Goal: Task Accomplishment & Management: Manage account settings

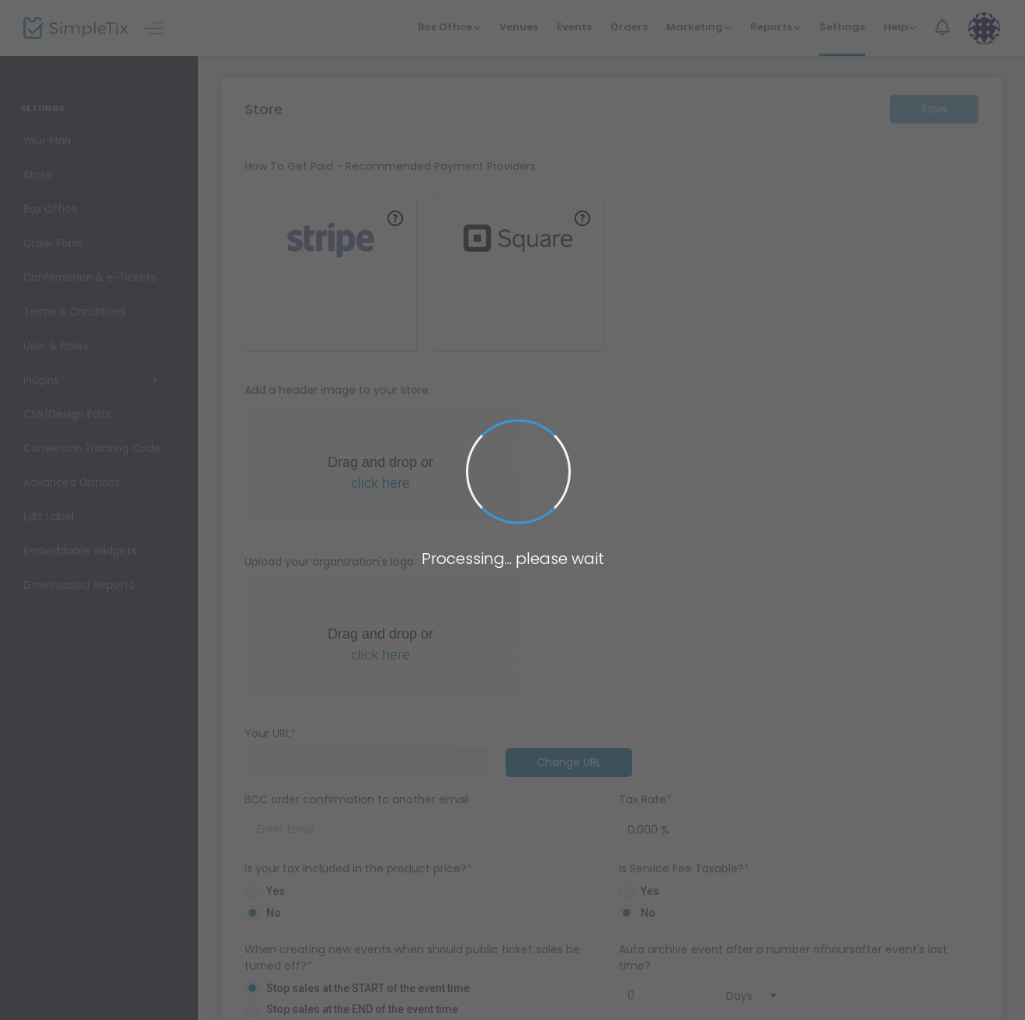
type input "[URL]"
radio input "false"
radio input "true"
type input "Party Like Itz"
type input "6048097958"
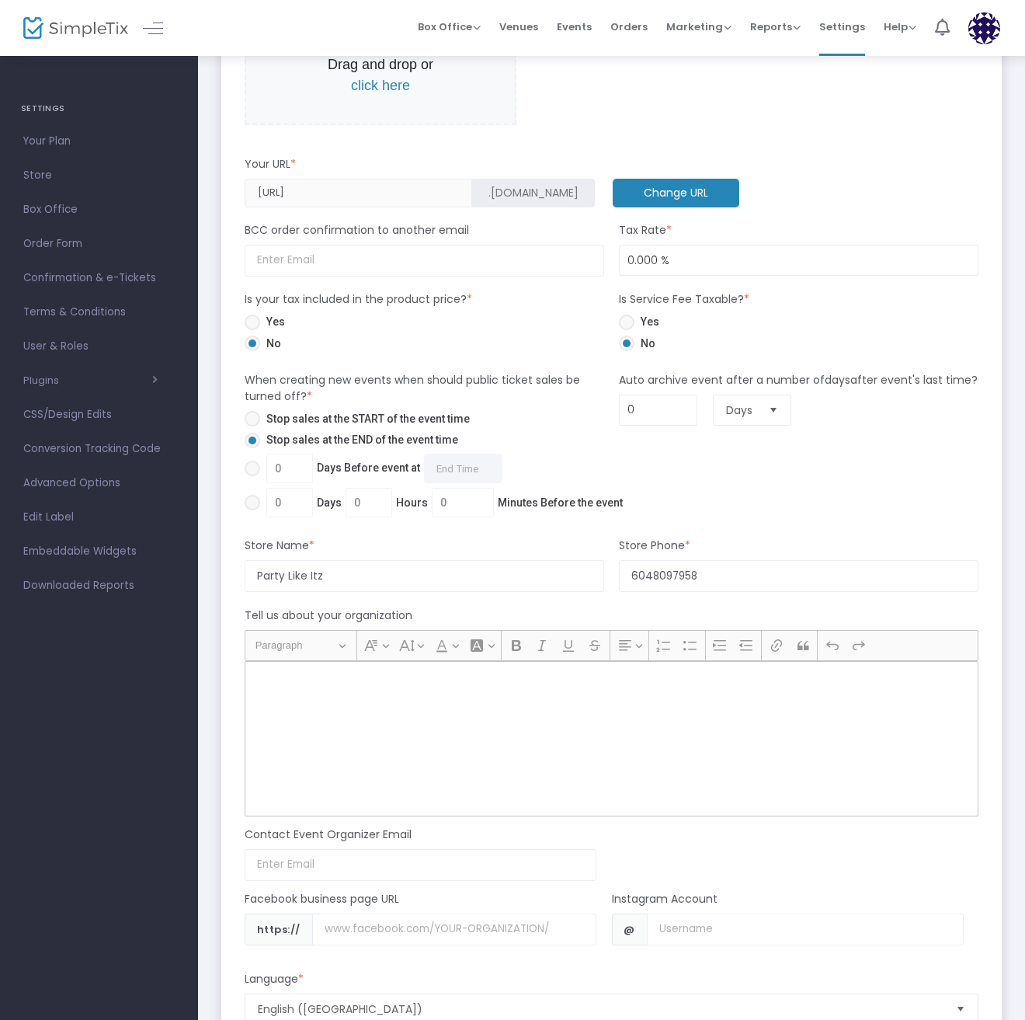
scroll to position [414, 0]
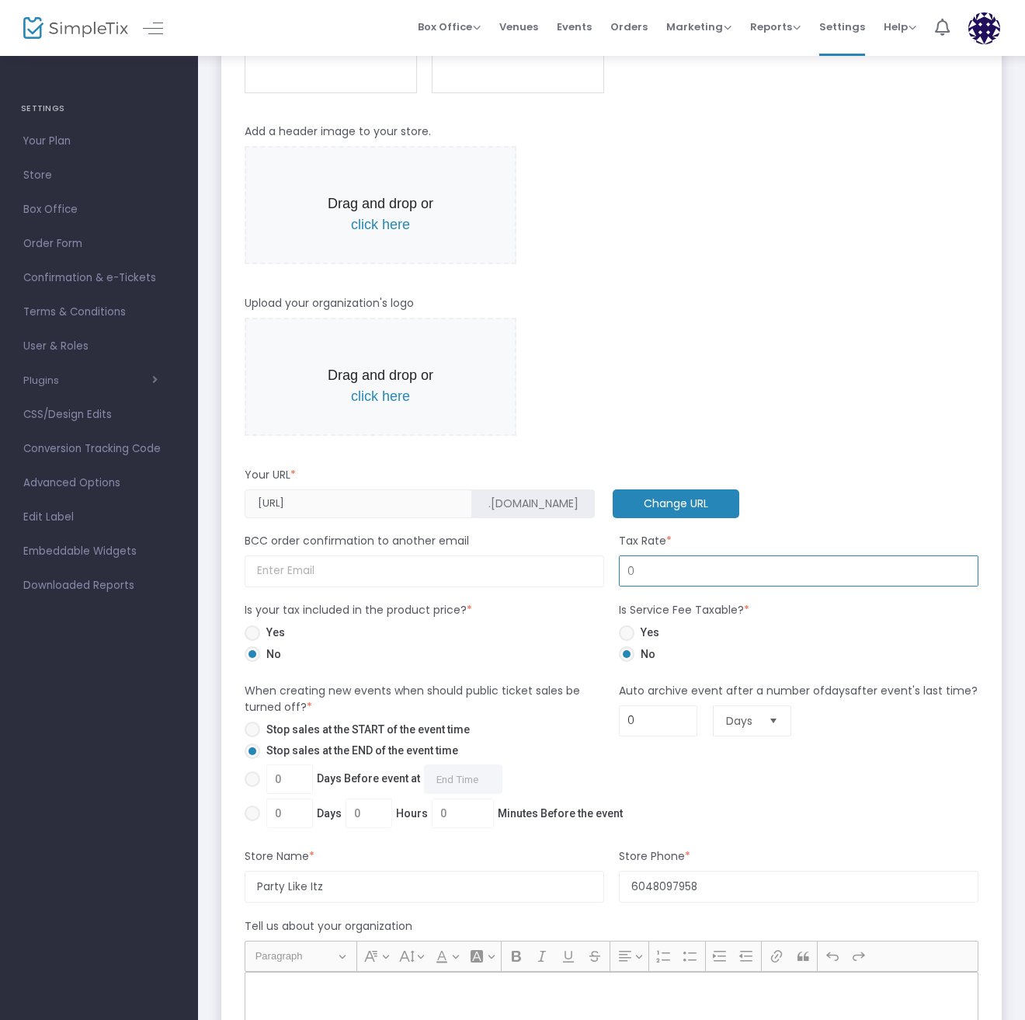
click at [651, 570] on input "0" at bounding box center [799, 571] width 358 height 30
type input "5.000 %"
click at [805, 478] on div "Your URL *" at bounding box center [611, 478] width 749 height 23
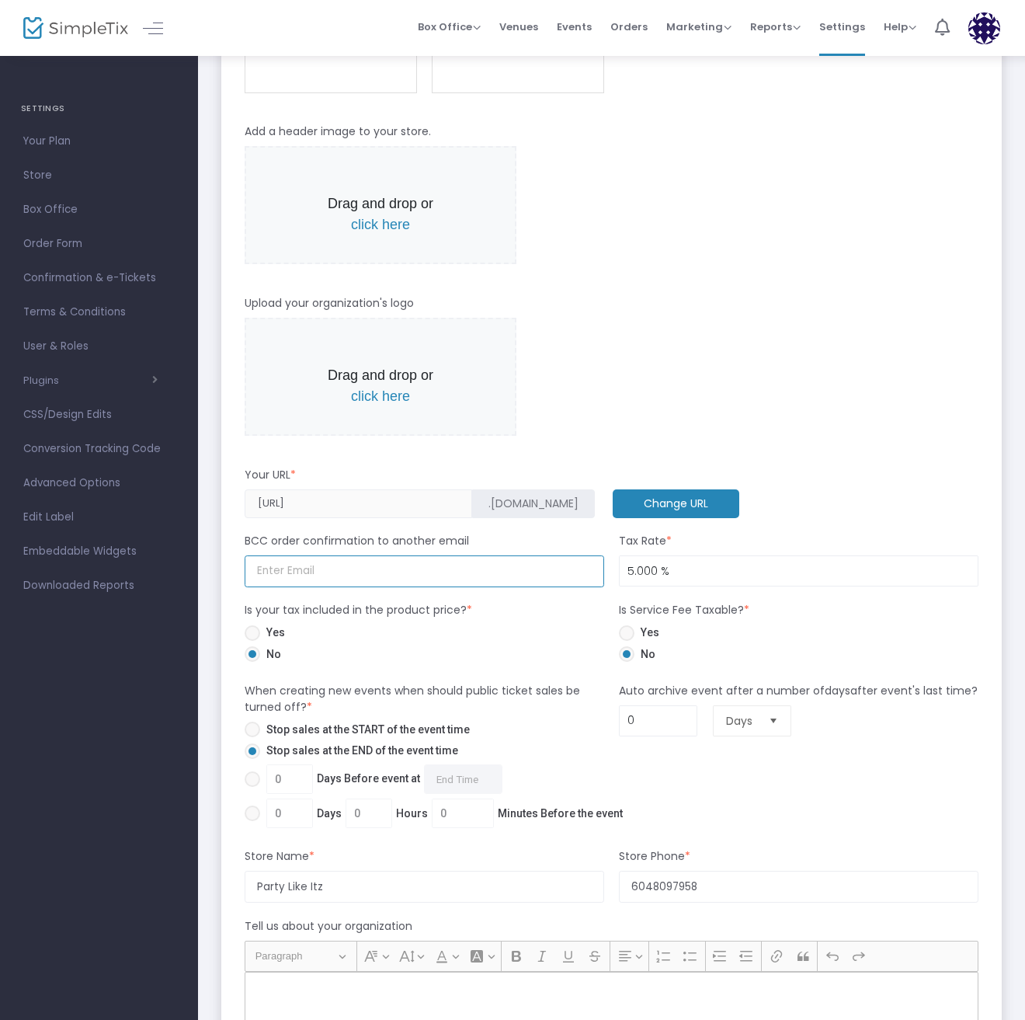
click at [407, 579] on input at bounding box center [425, 571] width 360 height 32
click at [745, 237] on div "Drag and drop or click here" at bounding box center [612, 205] width 734 height 119
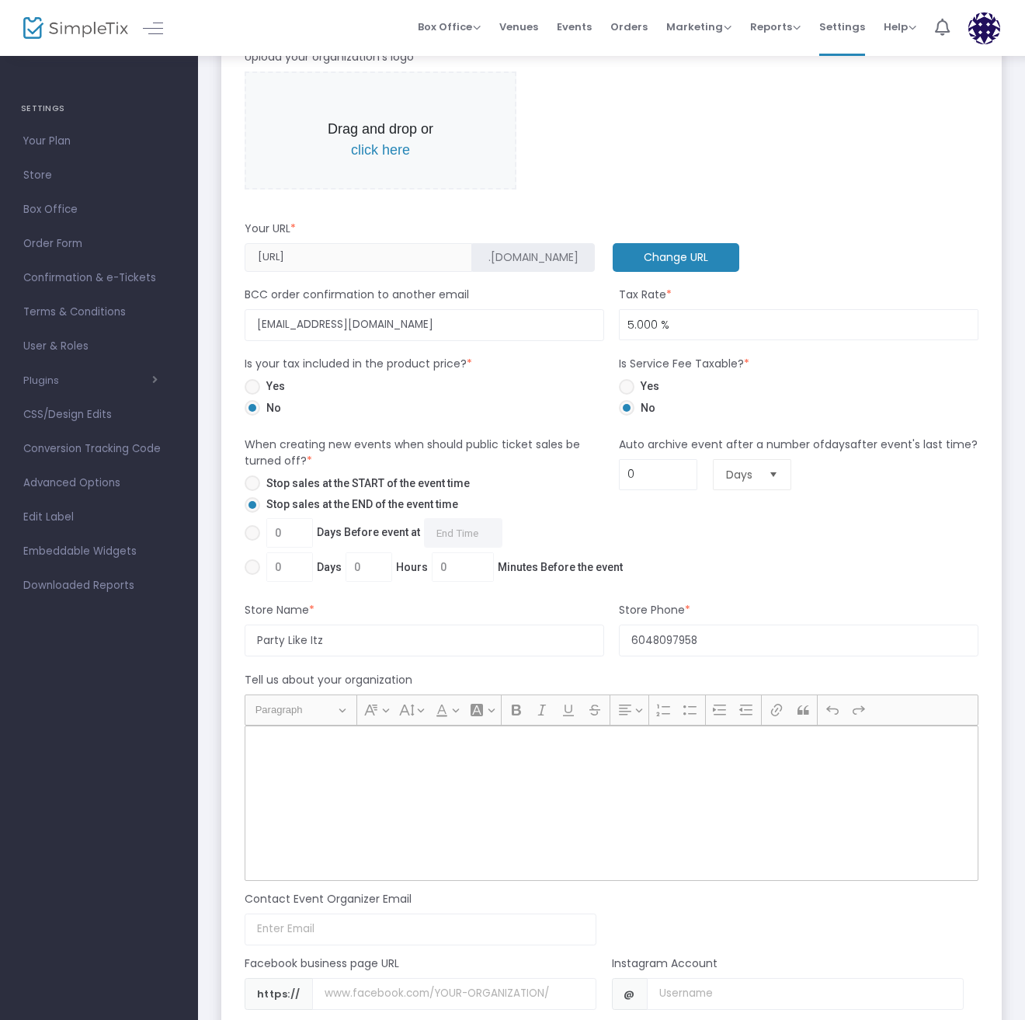
scroll to position [621, 0]
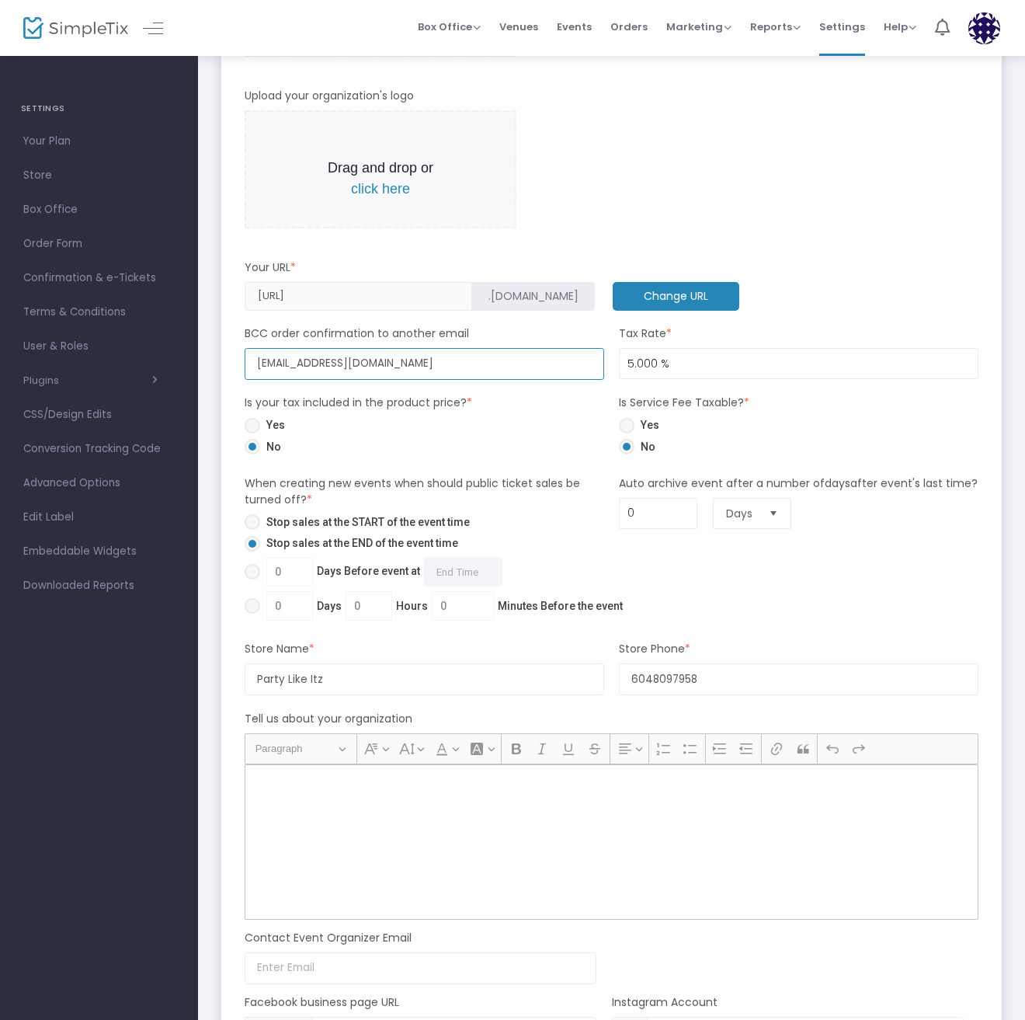
drag, startPoint x: 398, startPoint y: 363, endPoint x: 235, endPoint y: 349, distance: 162.8
click at [235, 349] on m-panel-content "How To Get Paid - Recommended Payment Providers Online Orders Transaction cost …" at bounding box center [611, 402] width 780 height 1764
type input "[DOMAIN_NAME][EMAIL_ADDRESS][DOMAIN_NAME]"
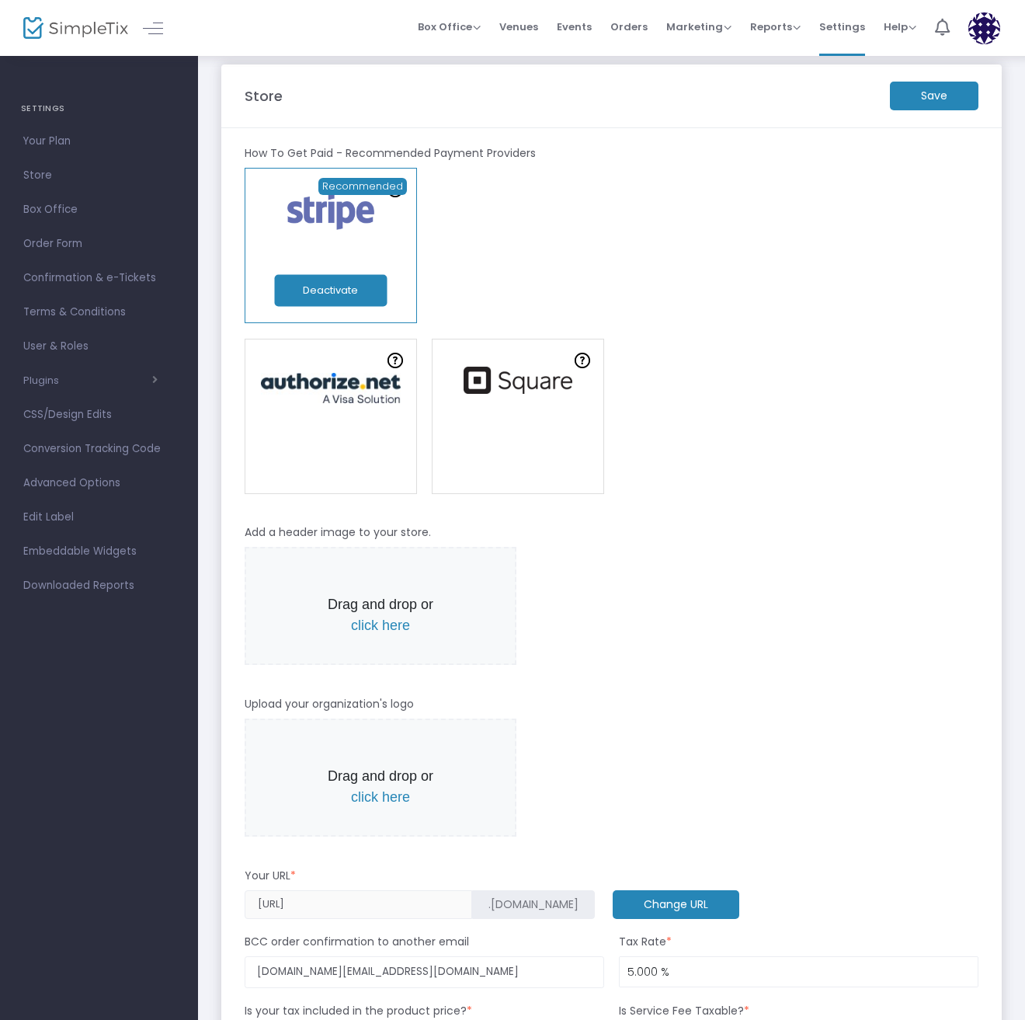
scroll to position [0, 0]
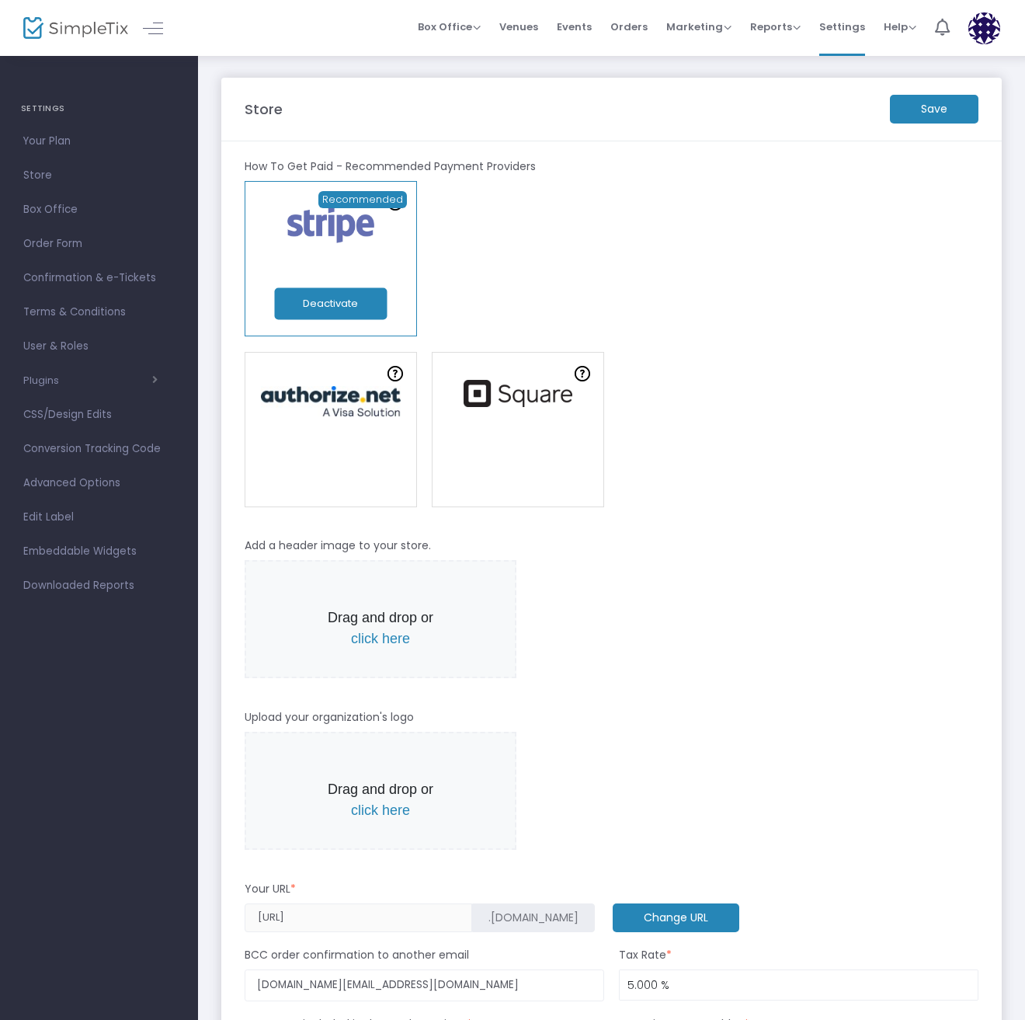
click at [927, 105] on m-button "Save" at bounding box center [934, 109] width 89 height 29
click at [695, 374] on div "Not recommended" at bounding box center [611, 429] width 749 height 155
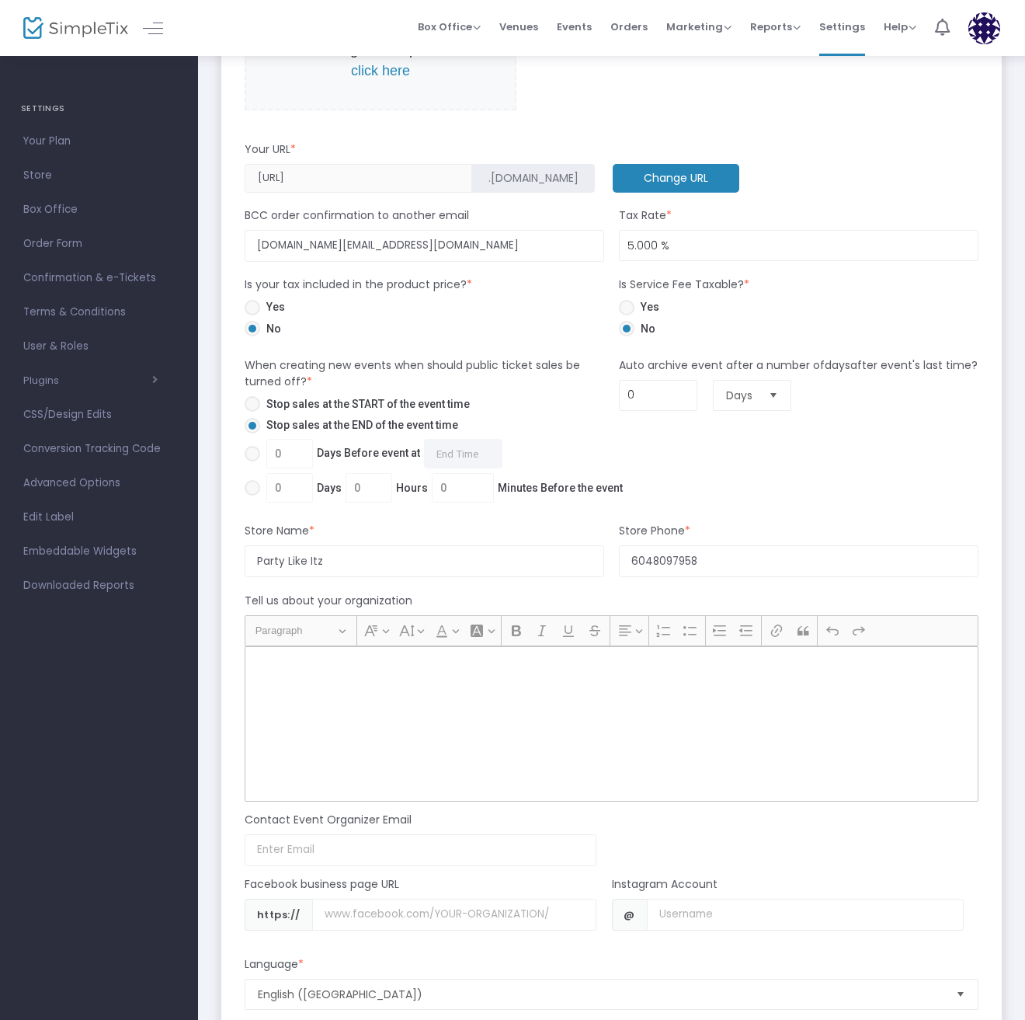
scroll to position [932, 0]
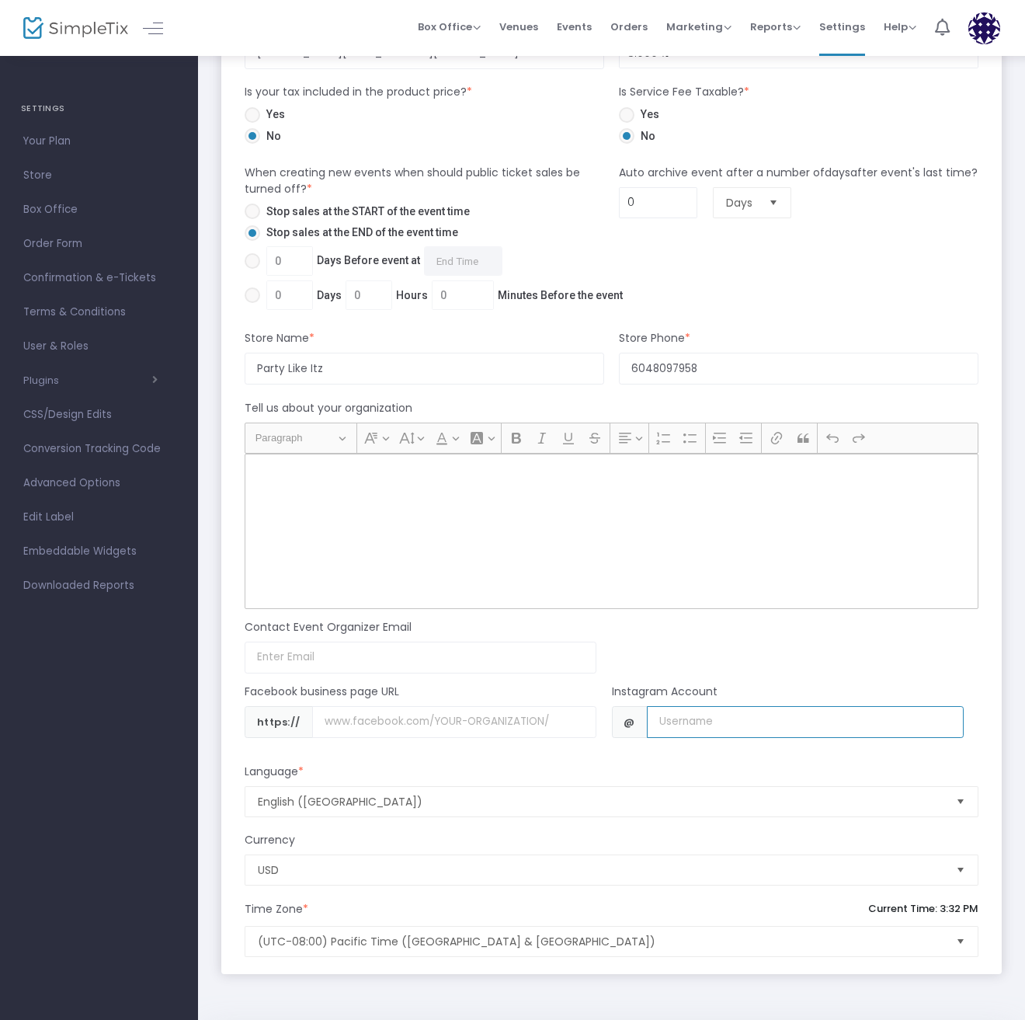
click at [700, 717] on input "Username" at bounding box center [805, 722] width 317 height 32
type input "partylikeitz"
click at [729, 561] on div "Rich Text Editor, main" at bounding box center [612, 530] width 734 height 155
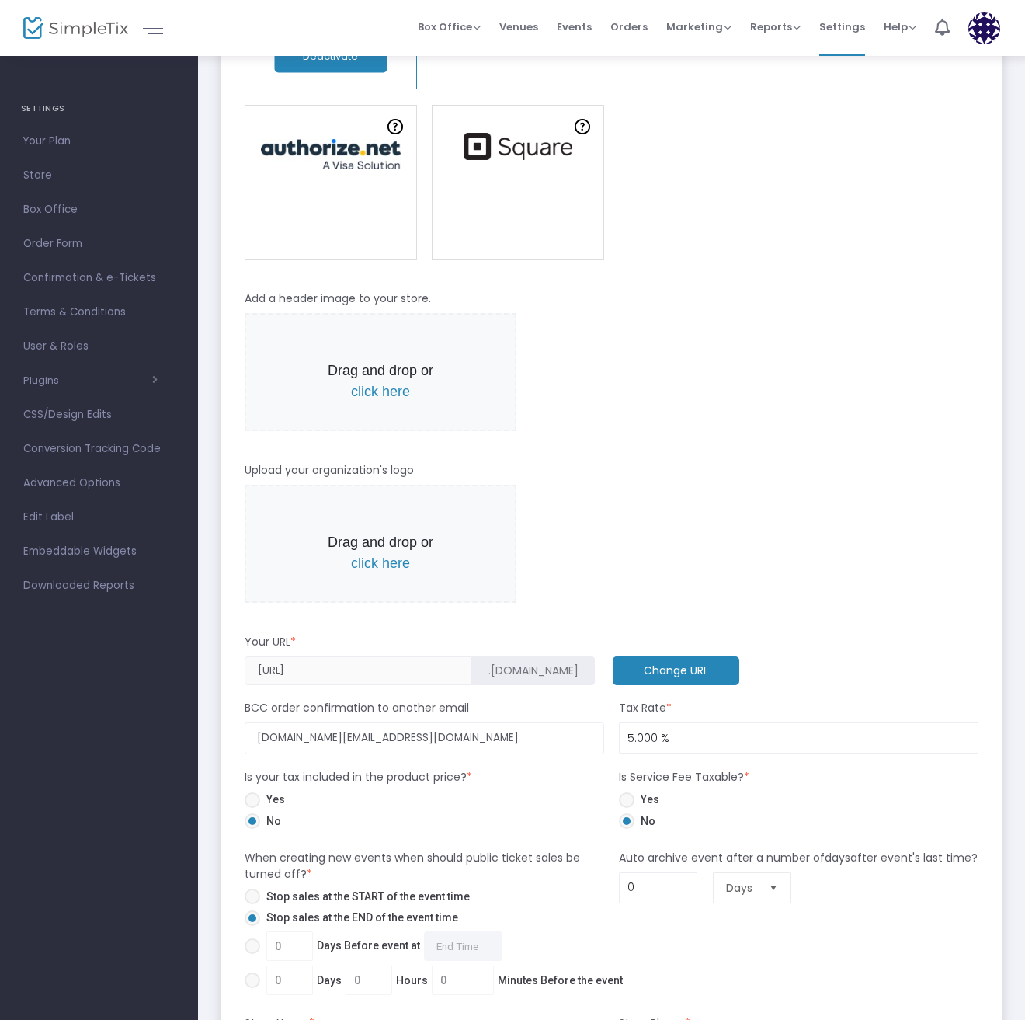
scroll to position [155, 0]
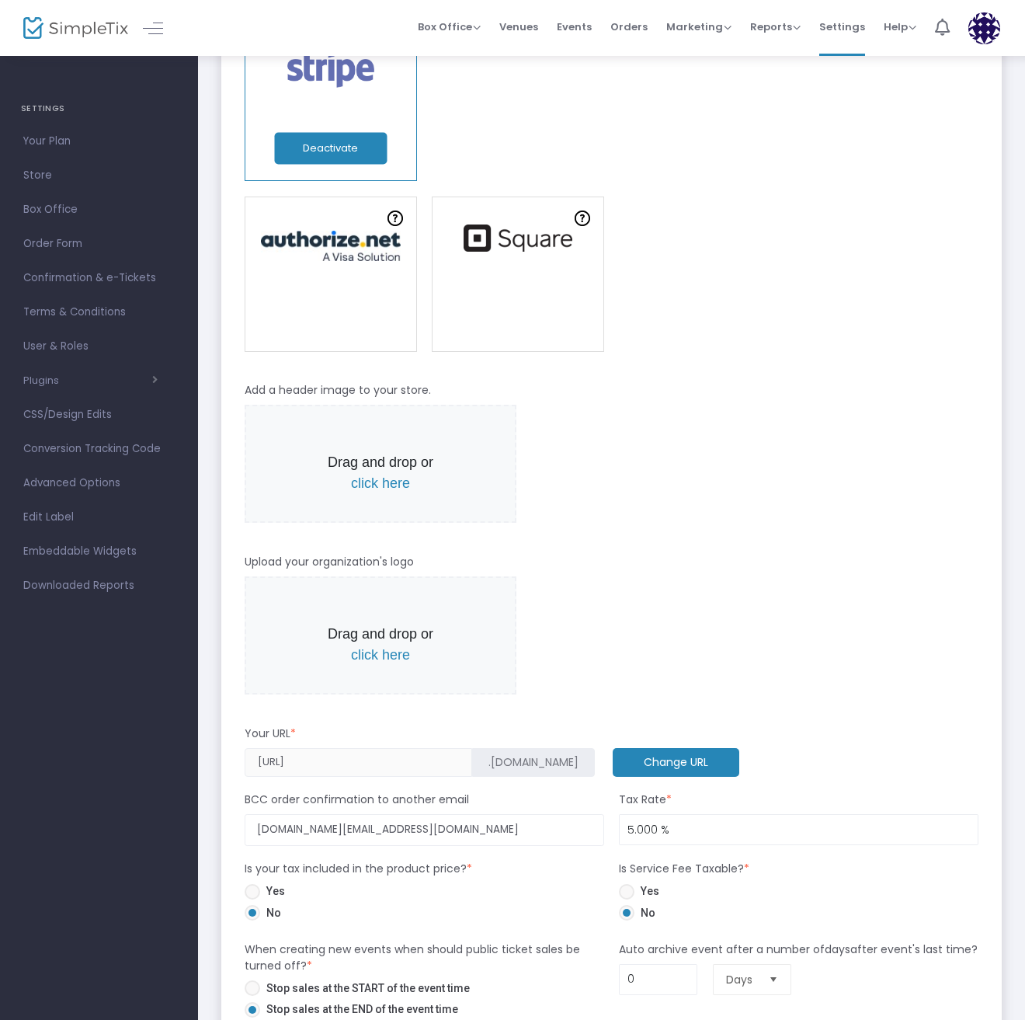
click at [375, 491] on span "click here" at bounding box center [380, 483] width 59 height 16
click at [399, 523] on span "Drag and drop or click here" at bounding box center [381, 464] width 272 height 119
click at [400, 491] on span "click here" at bounding box center [380, 483] width 59 height 16
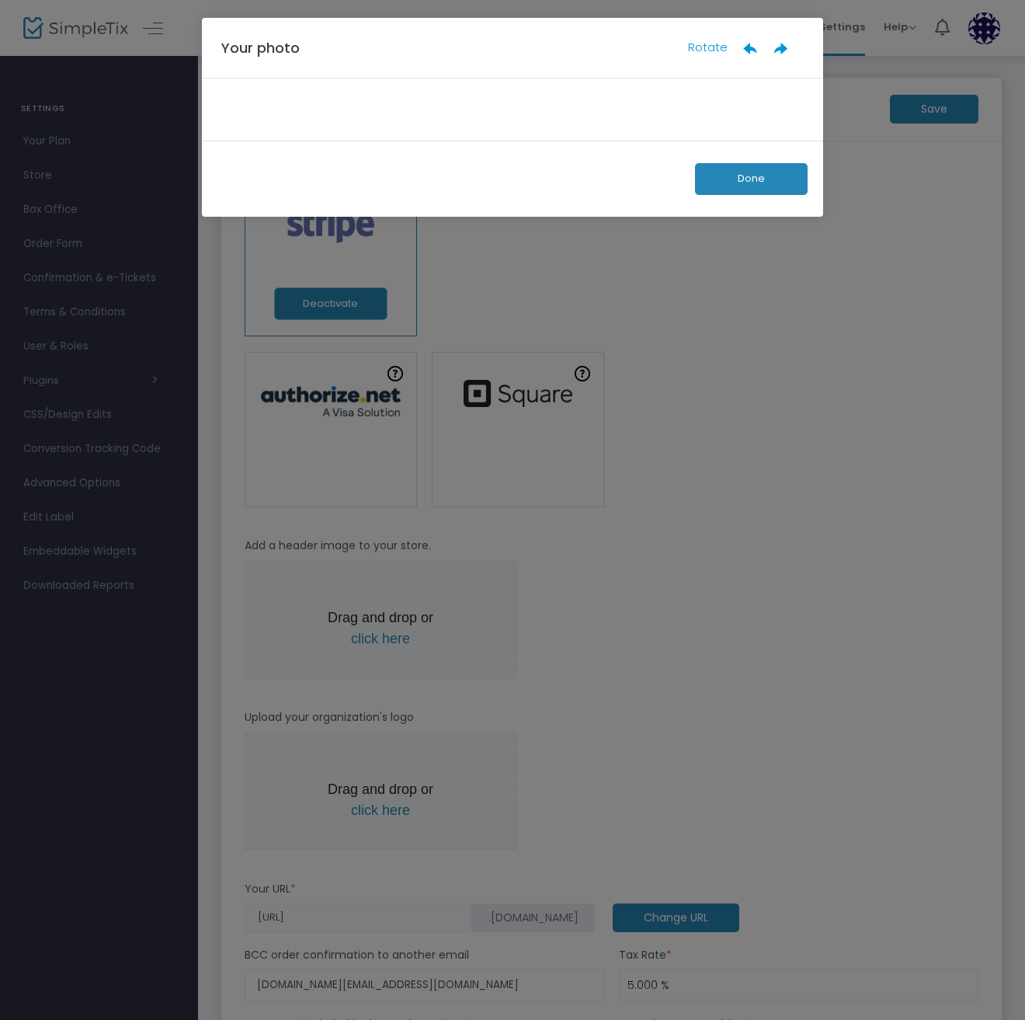
scroll to position [0, 0]
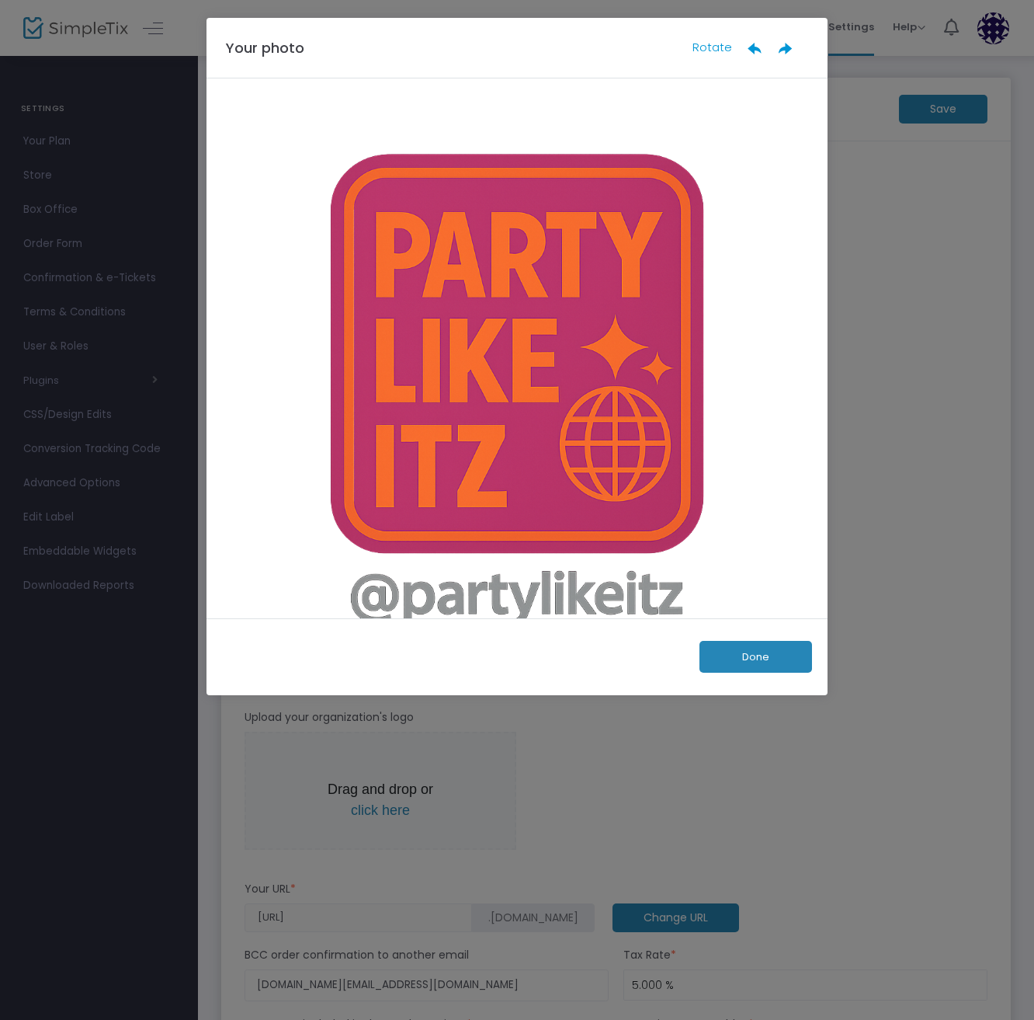
click at [752, 664] on button "Done" at bounding box center [756, 657] width 113 height 32
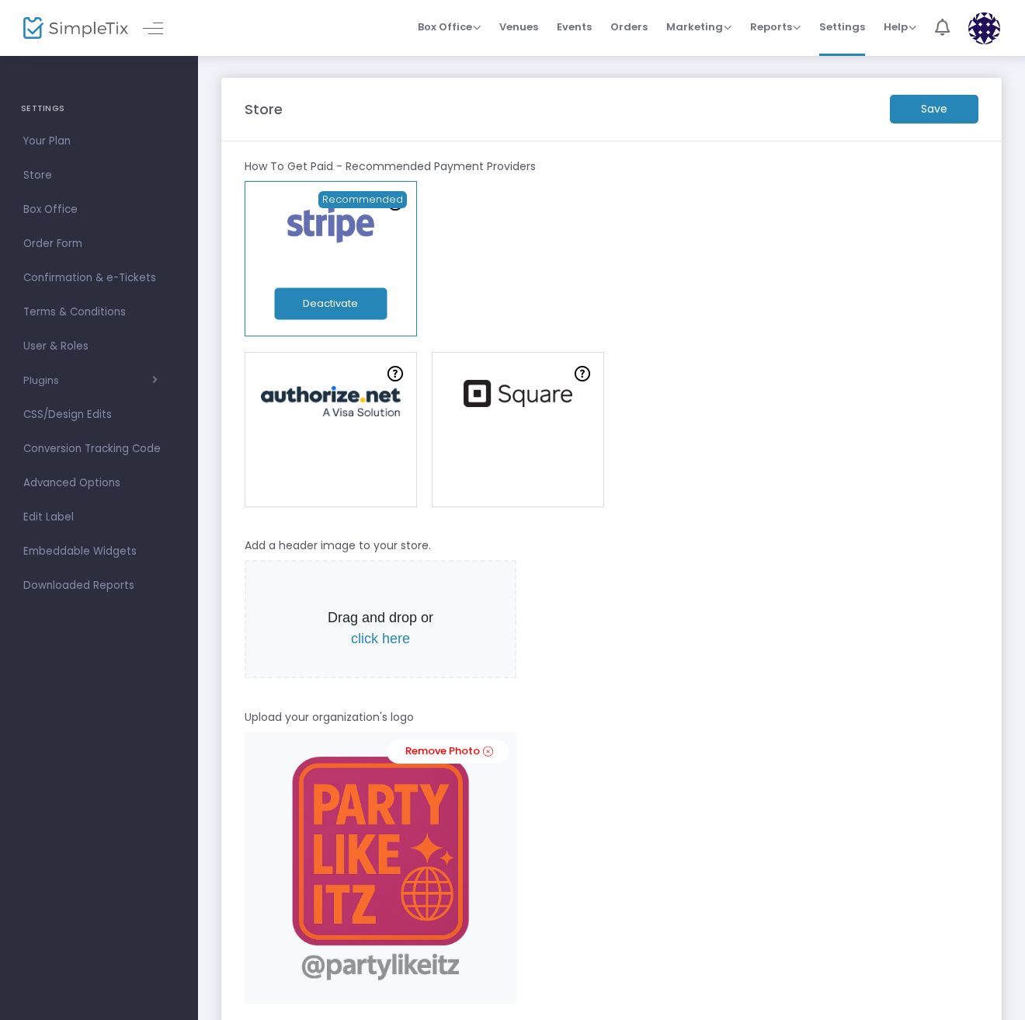
click at [952, 100] on m-button "Save" at bounding box center [934, 109] width 89 height 29
click at [582, 27] on span "Events" at bounding box center [574, 27] width 35 height 40
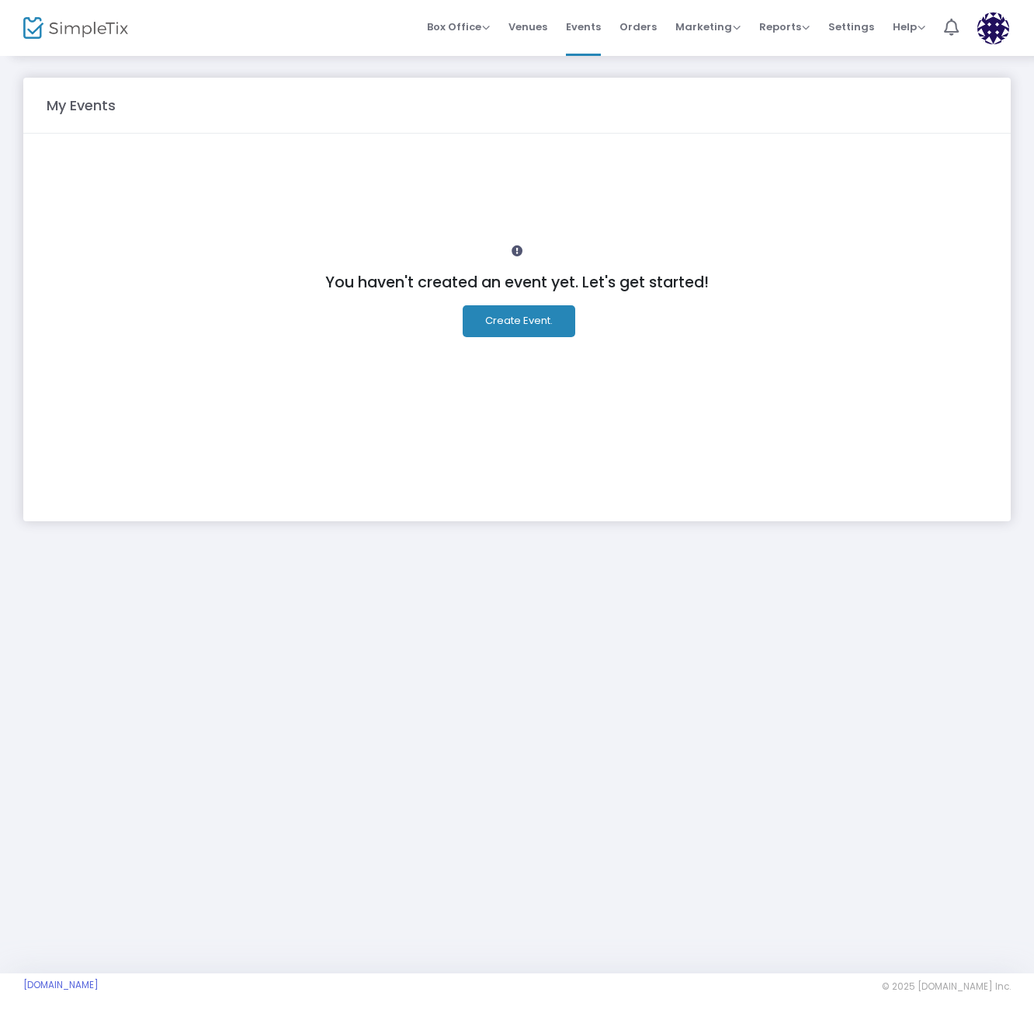
click at [519, 332] on button "Create Event." at bounding box center [519, 321] width 113 height 32
